Goal: Use online tool/utility: Use online tool/utility

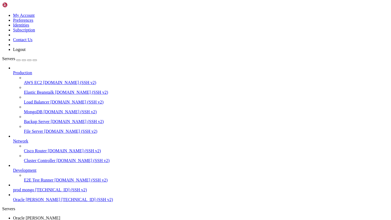
scroll to position [4, 0]
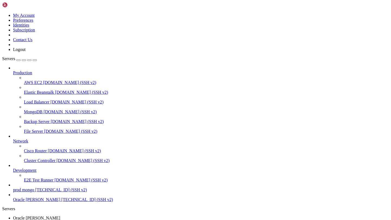
scroll to position [86, 0]
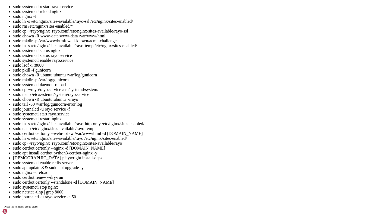
scroll to position [158, 0]
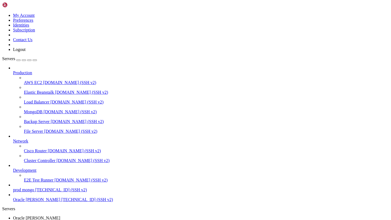
scroll to position [347, 0]
